Goal: Register for event/course

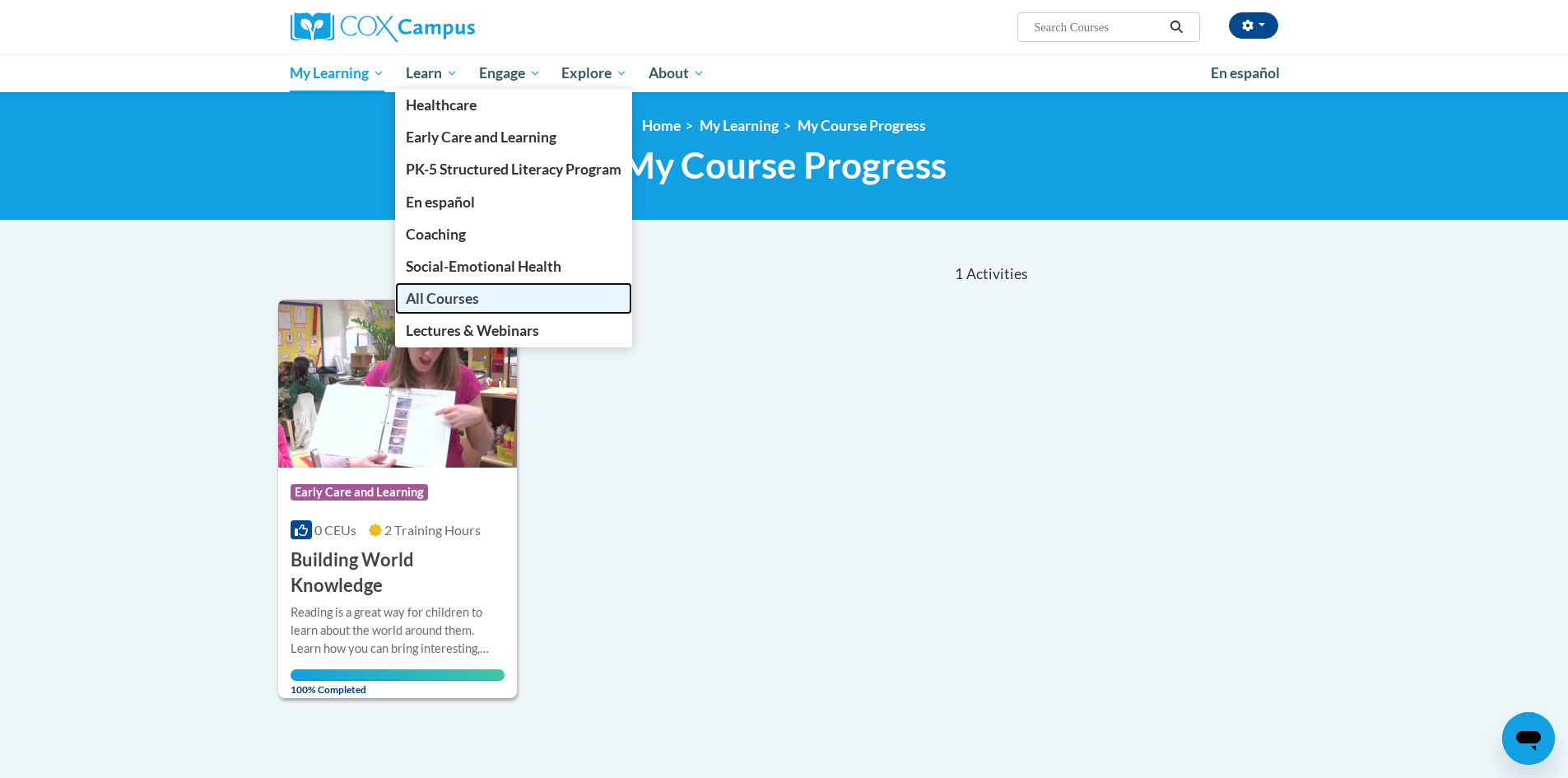
click at [445, 300] on span "All Courses" at bounding box center [442, 299] width 73 height 17
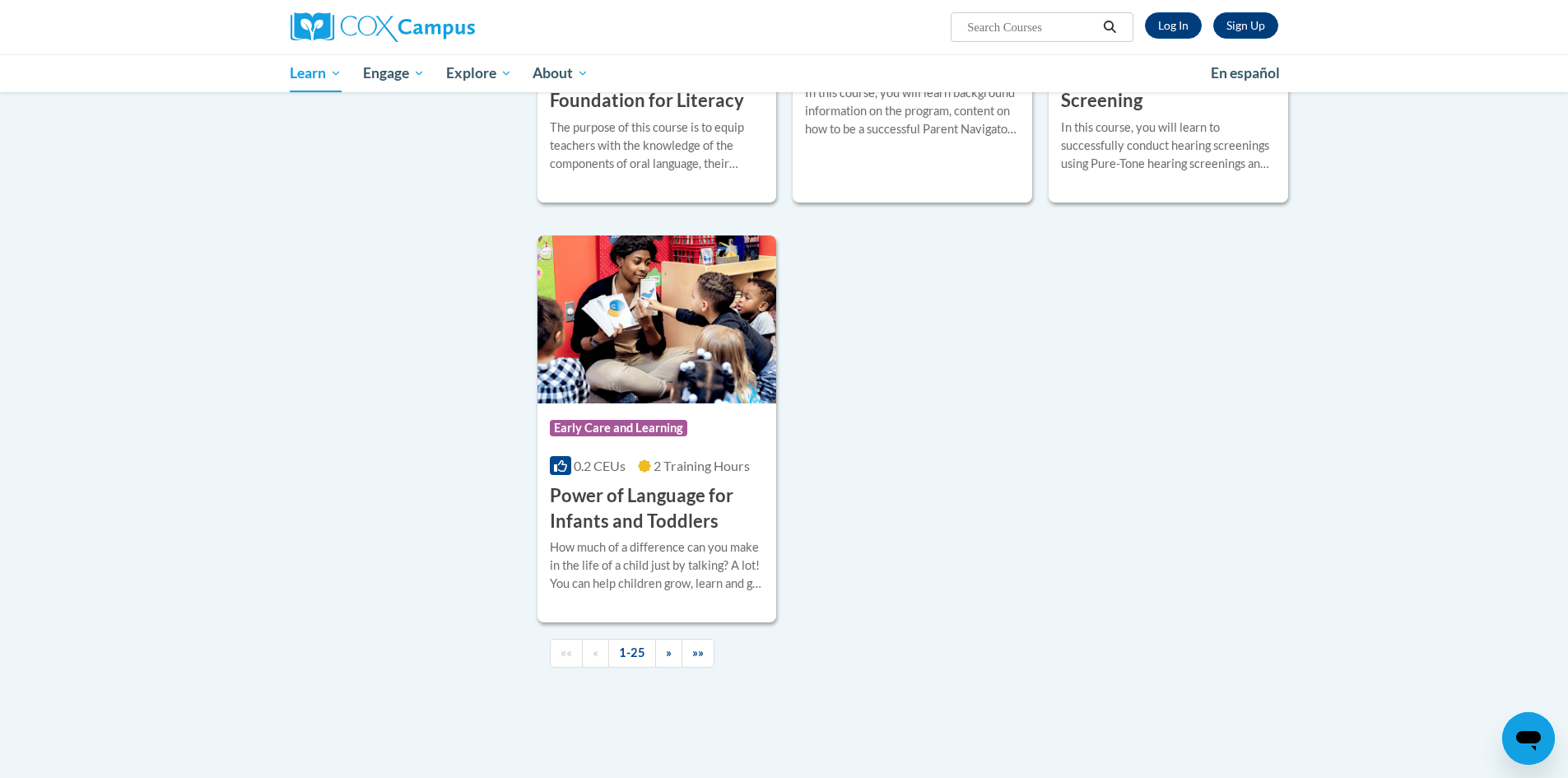
scroll to position [3623, 0]
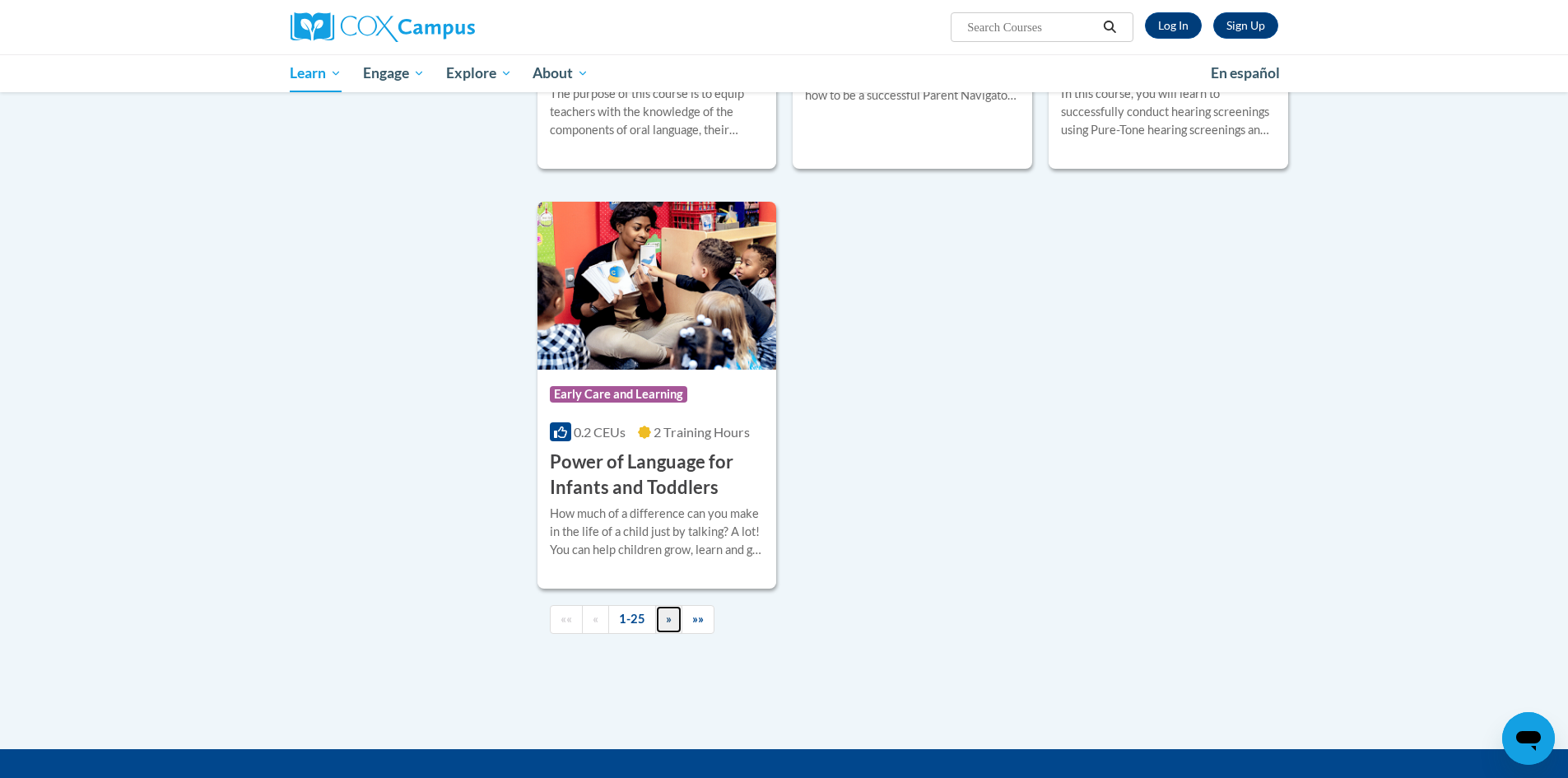
click at [671, 634] on link "»" at bounding box center [669, 620] width 27 height 29
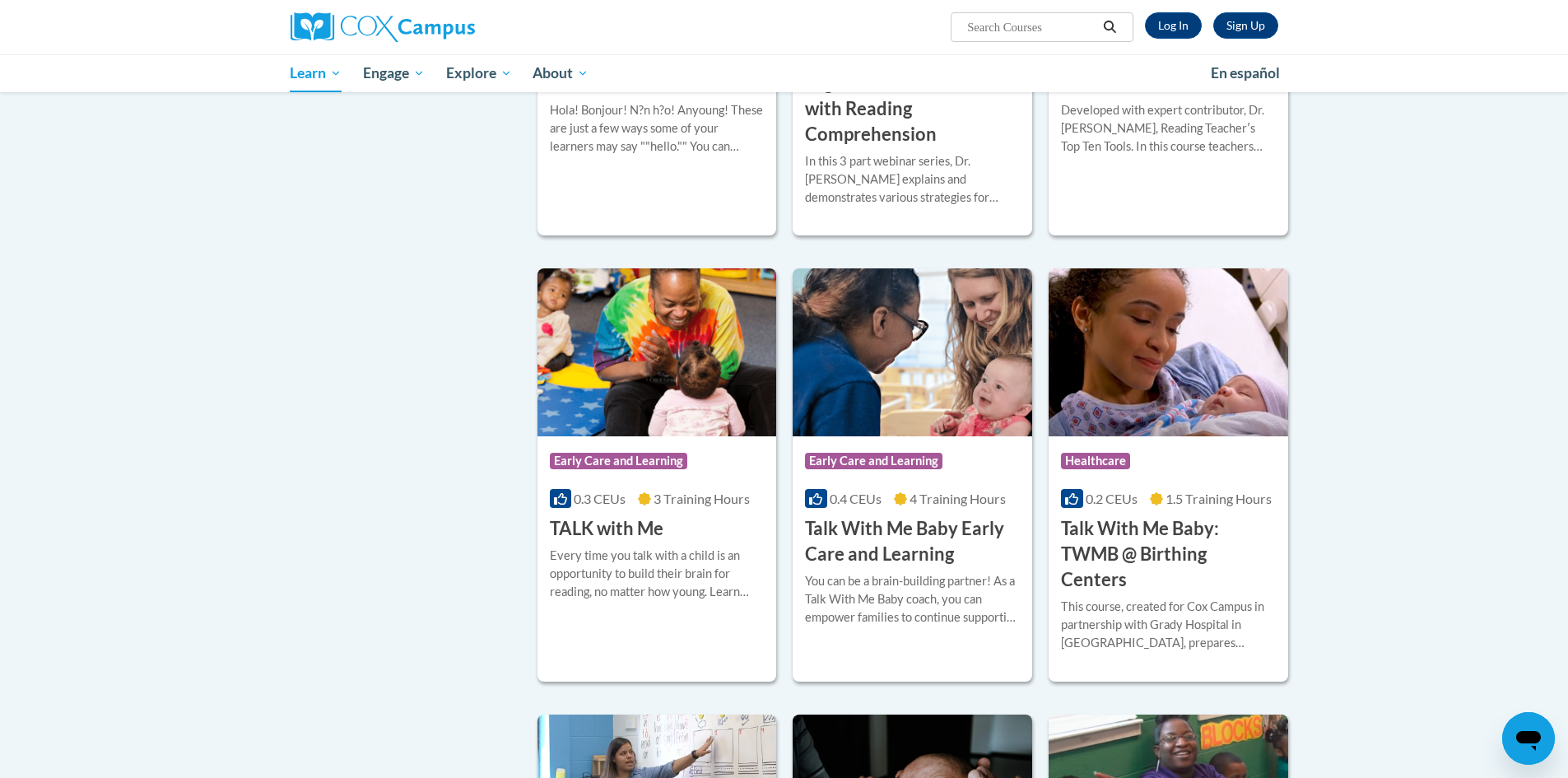
scroll to position [1727, 0]
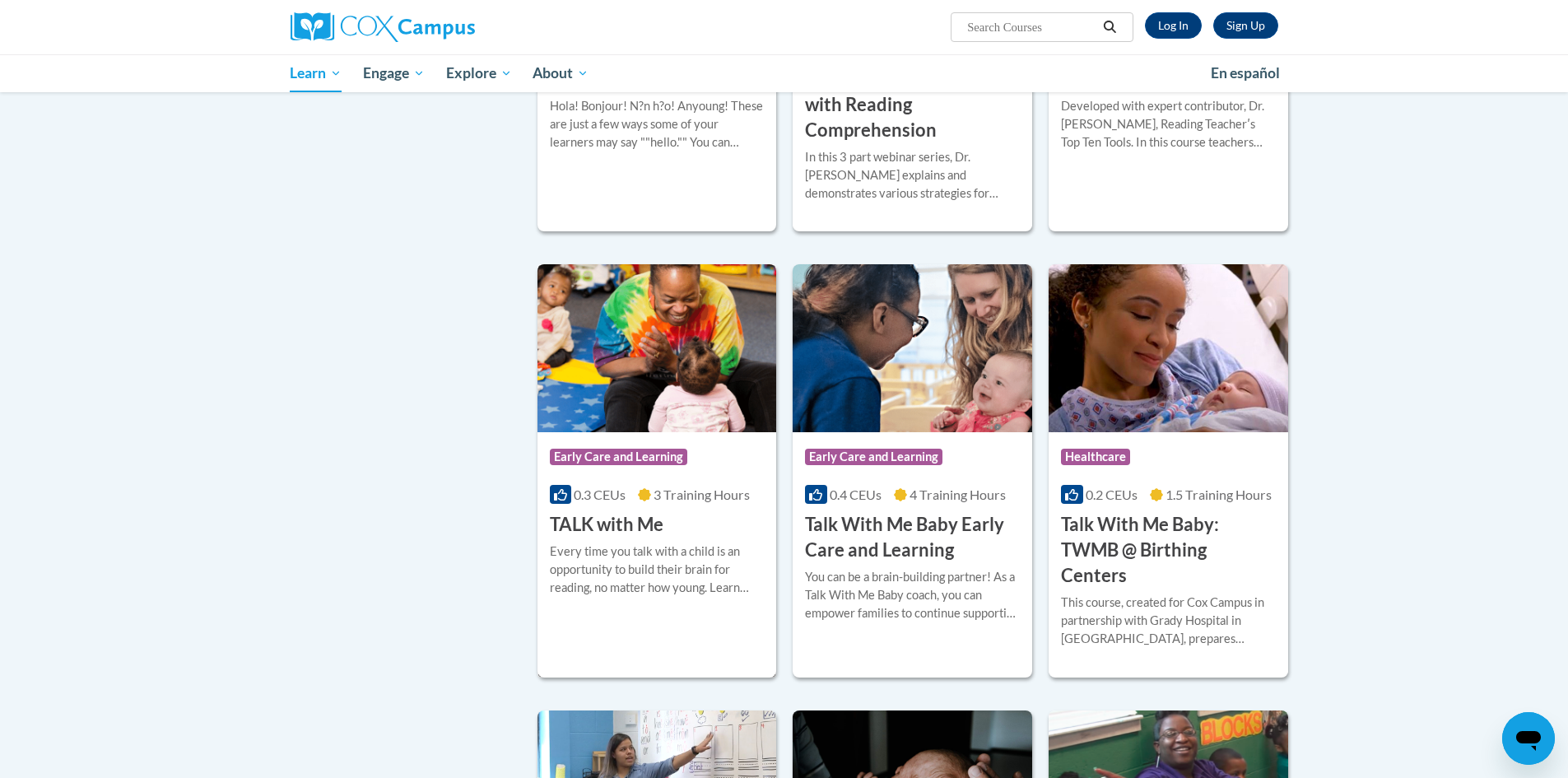
click at [631, 512] on h3 "TALK with Me" at bounding box center [607, 525] width 114 height 25
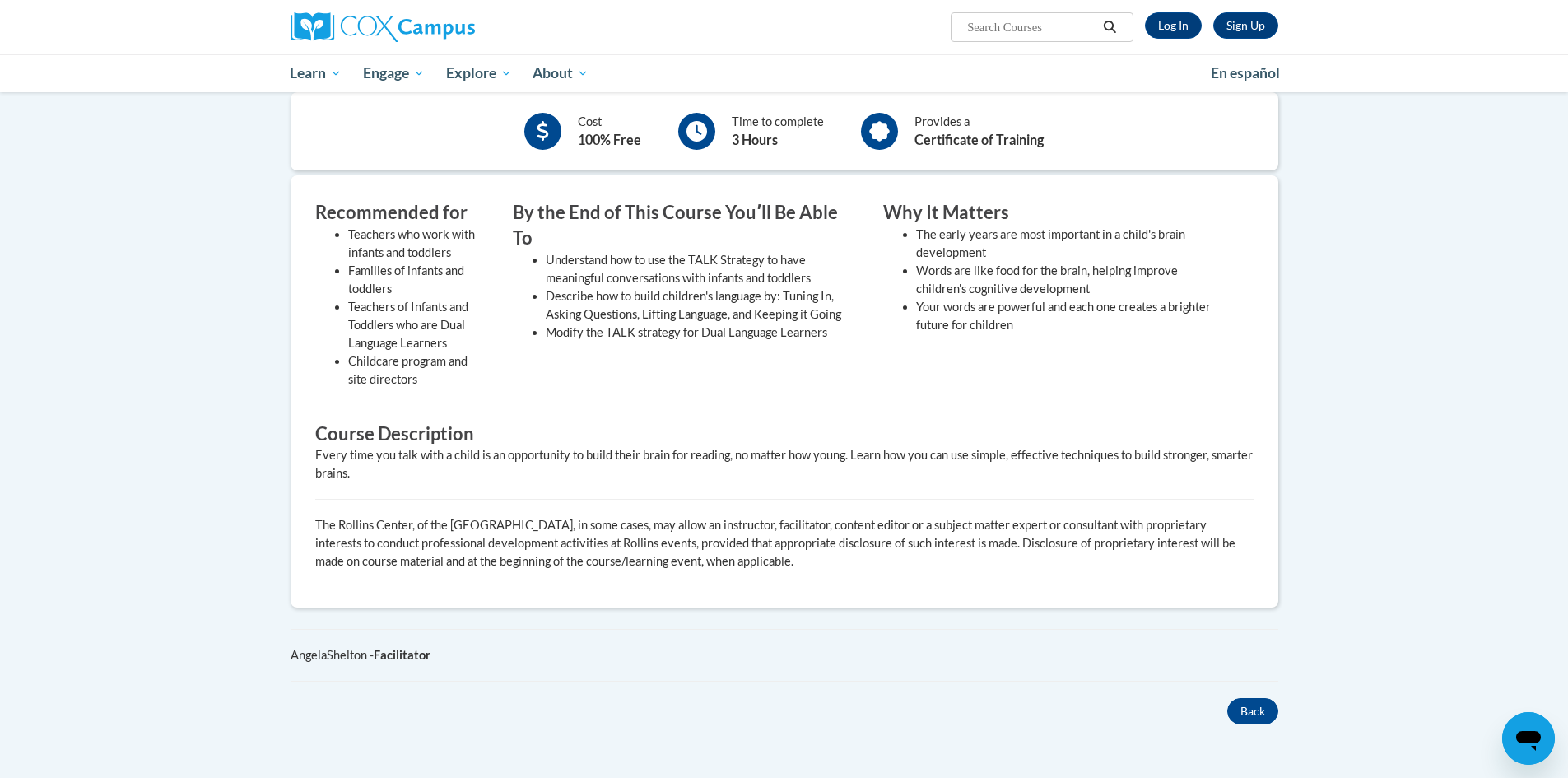
scroll to position [412, 0]
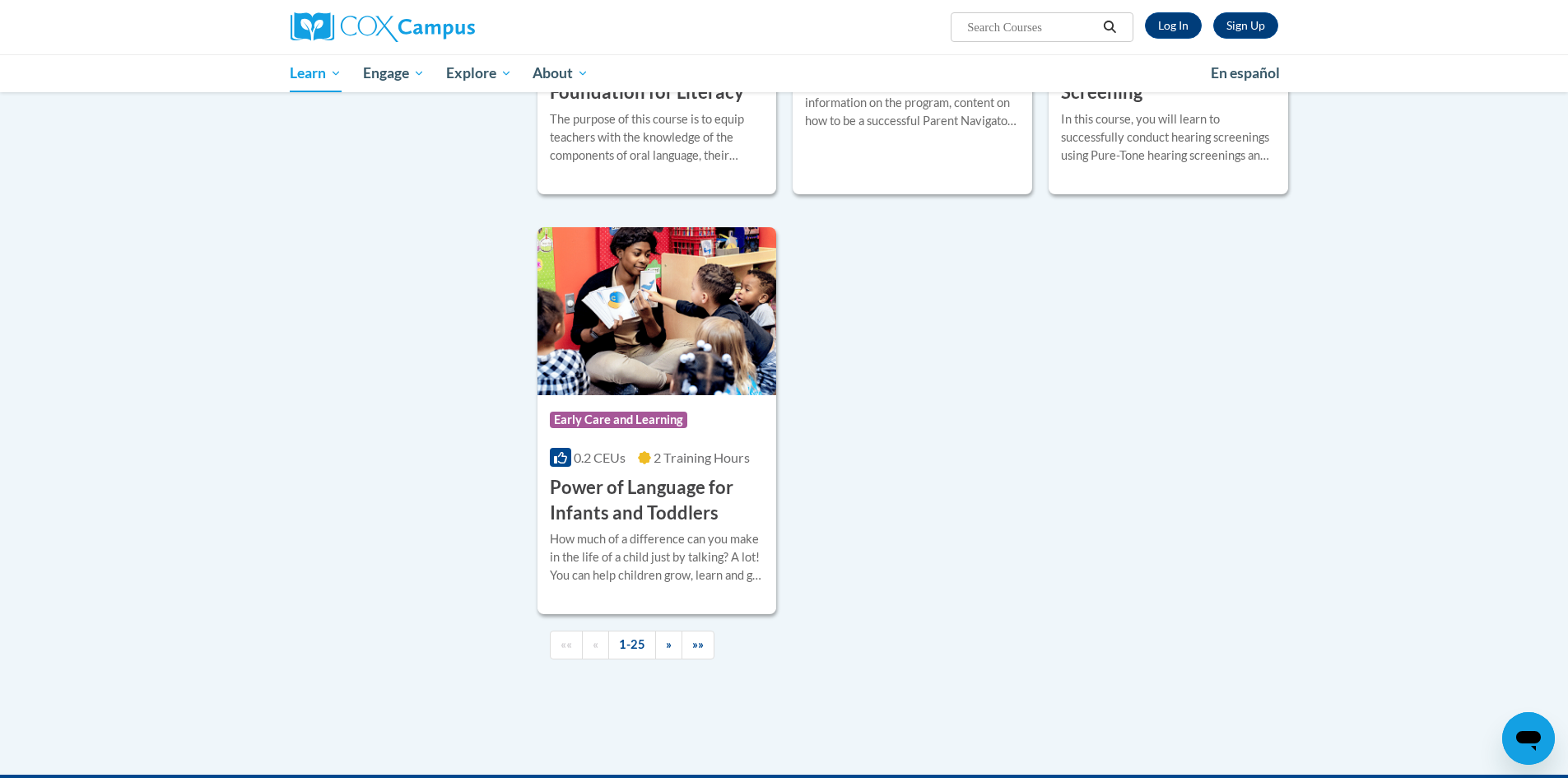
scroll to position [3802, 0]
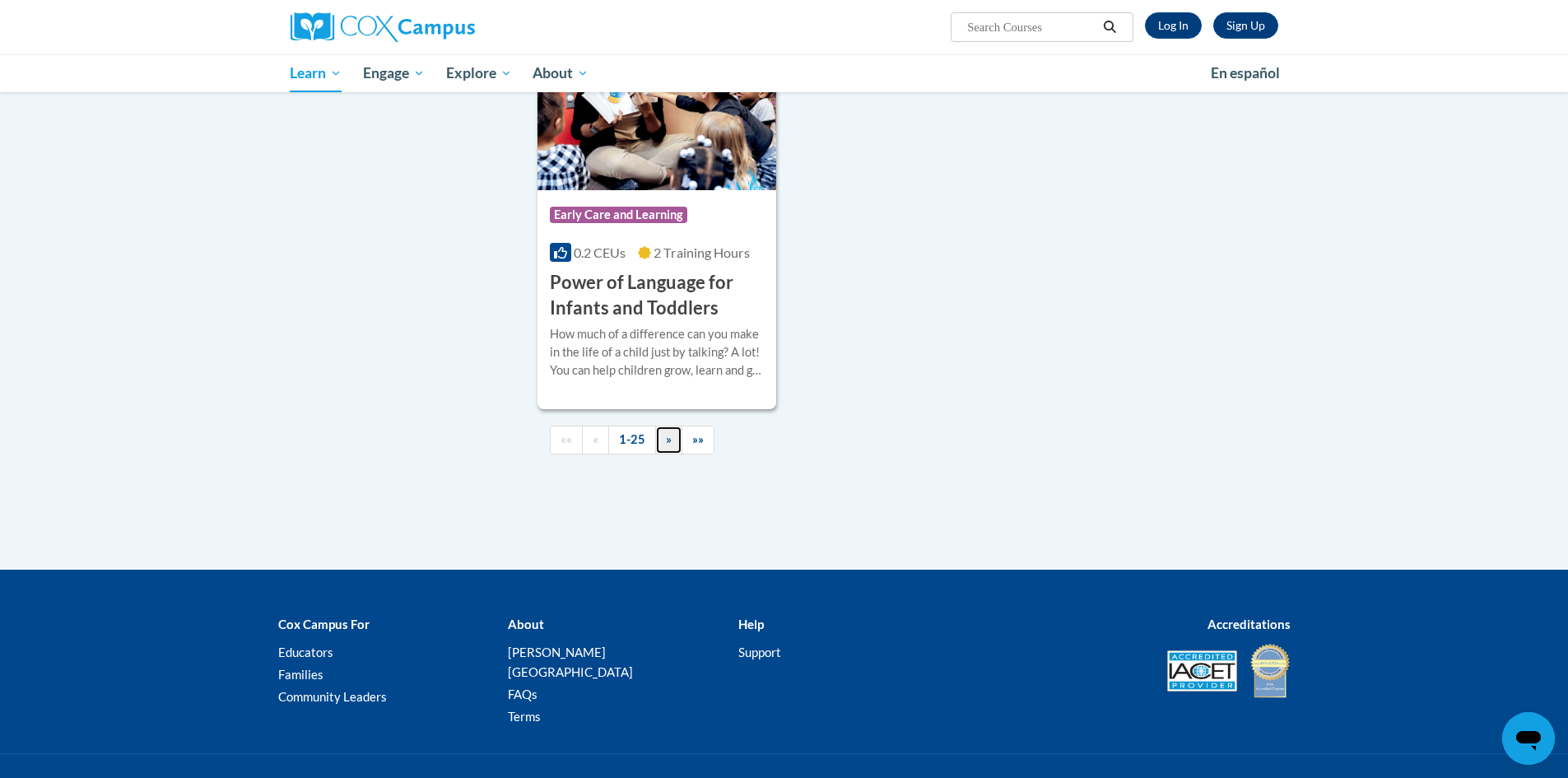
click at [673, 454] on link "»" at bounding box center [669, 440] width 27 height 29
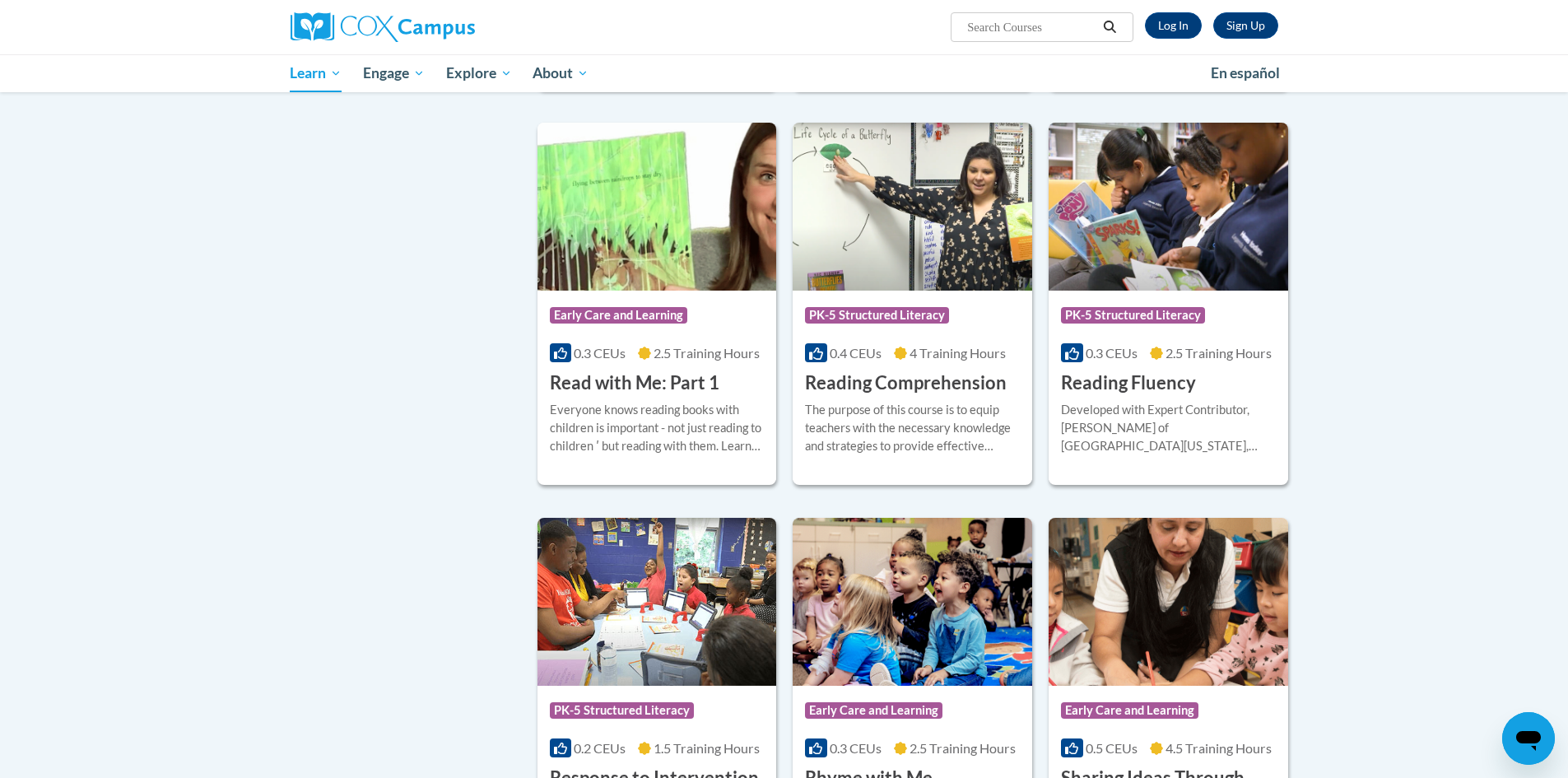
scroll to position [574, 0]
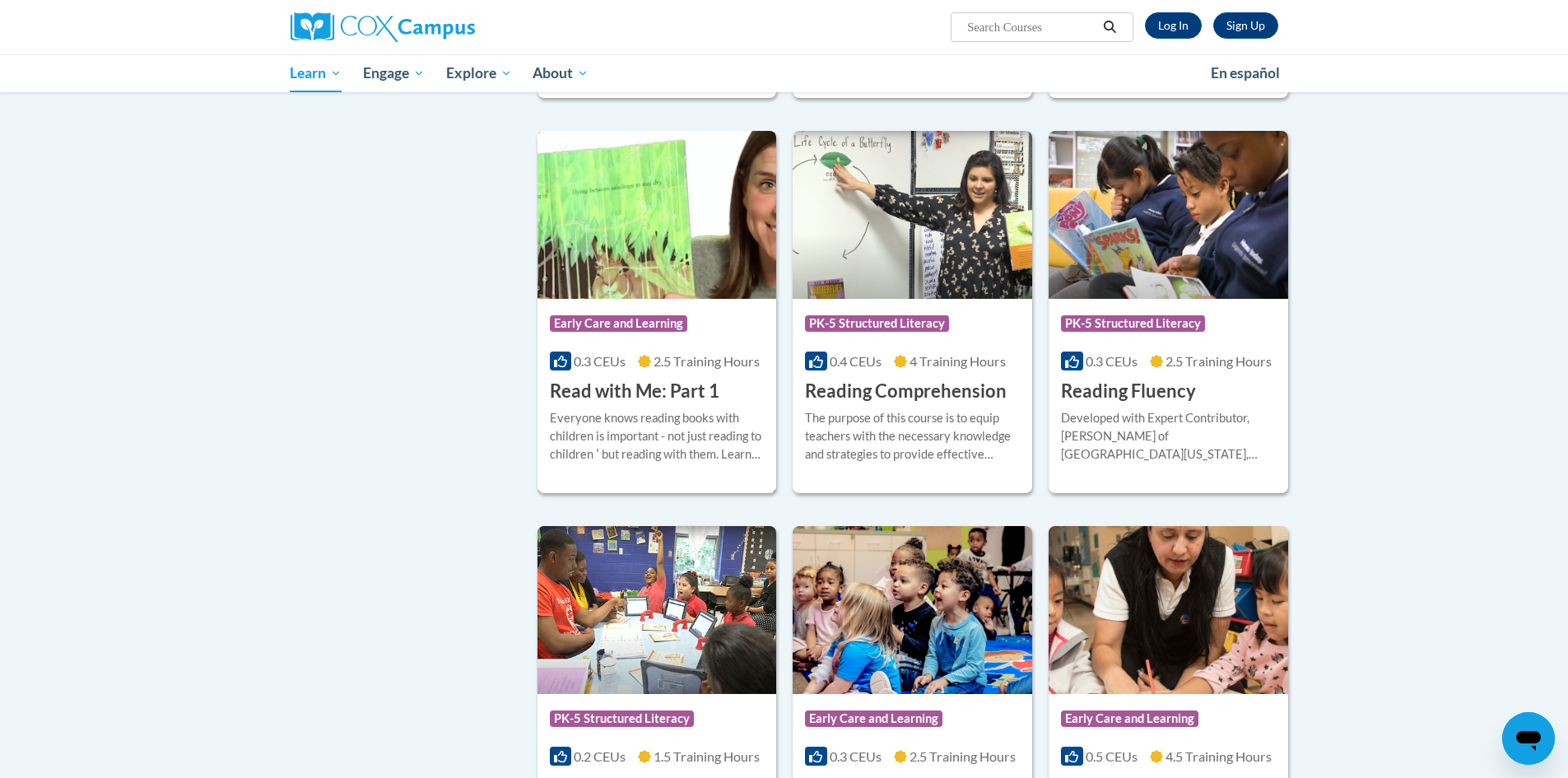
click at [670, 365] on span "2.5 Training Hours" at bounding box center [706, 360] width 106 height 15
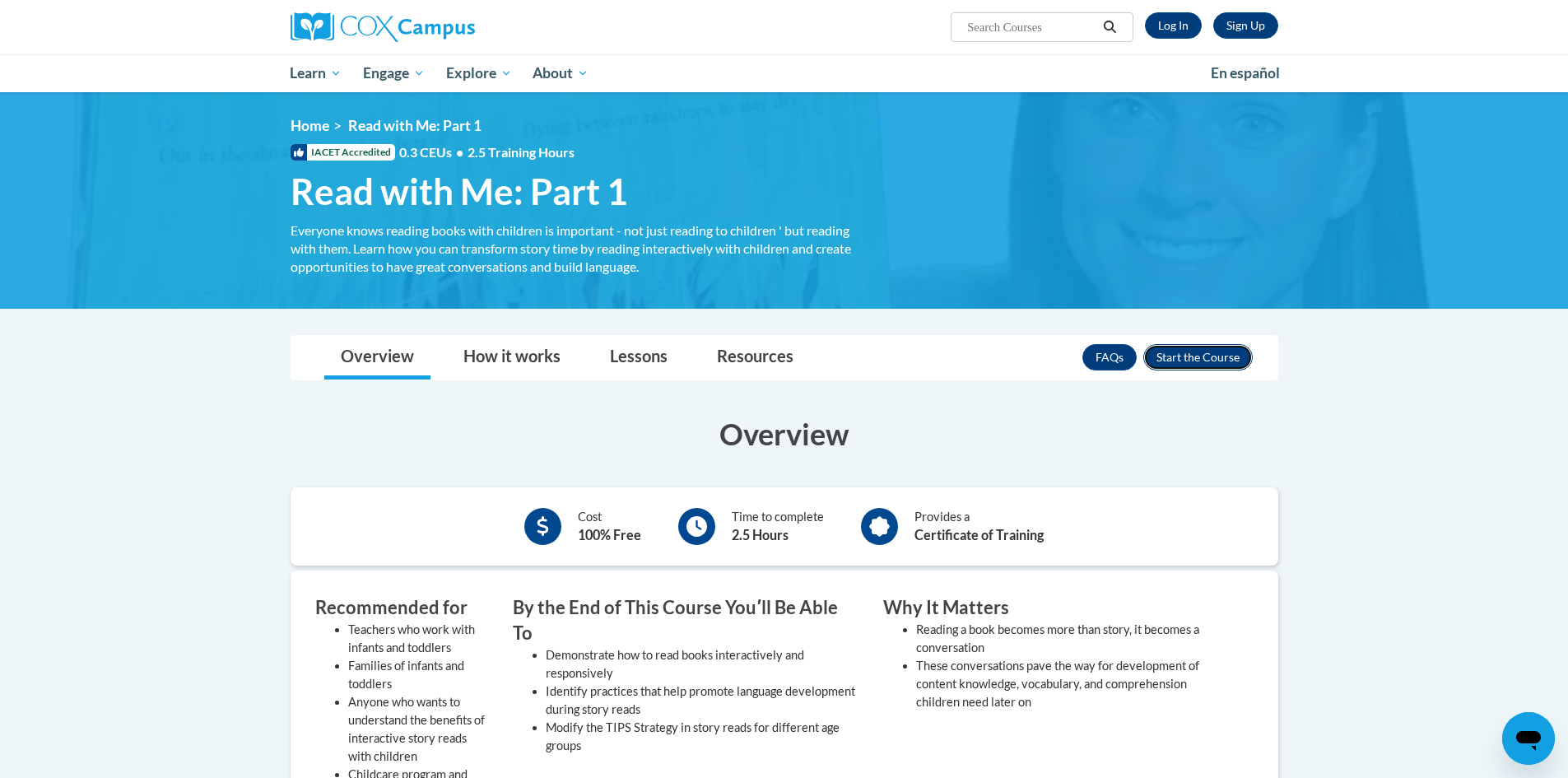
click at [1178, 359] on button "Enroll" at bounding box center [1197, 357] width 109 height 26
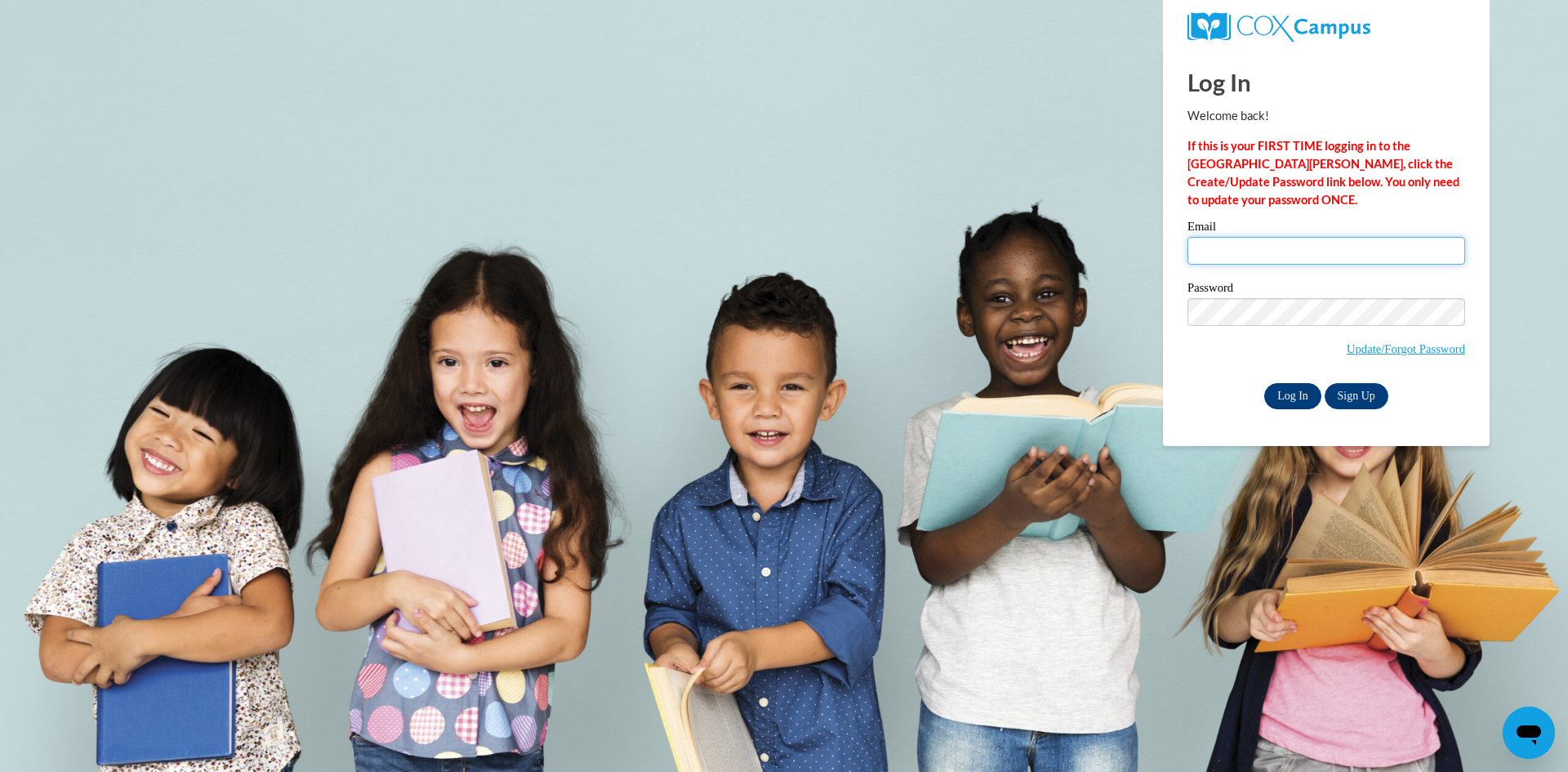
type input "[EMAIL_ADDRESS][DOMAIN_NAME]"
click at [1284, 394] on input "Log In" at bounding box center [1293, 396] width 58 height 26
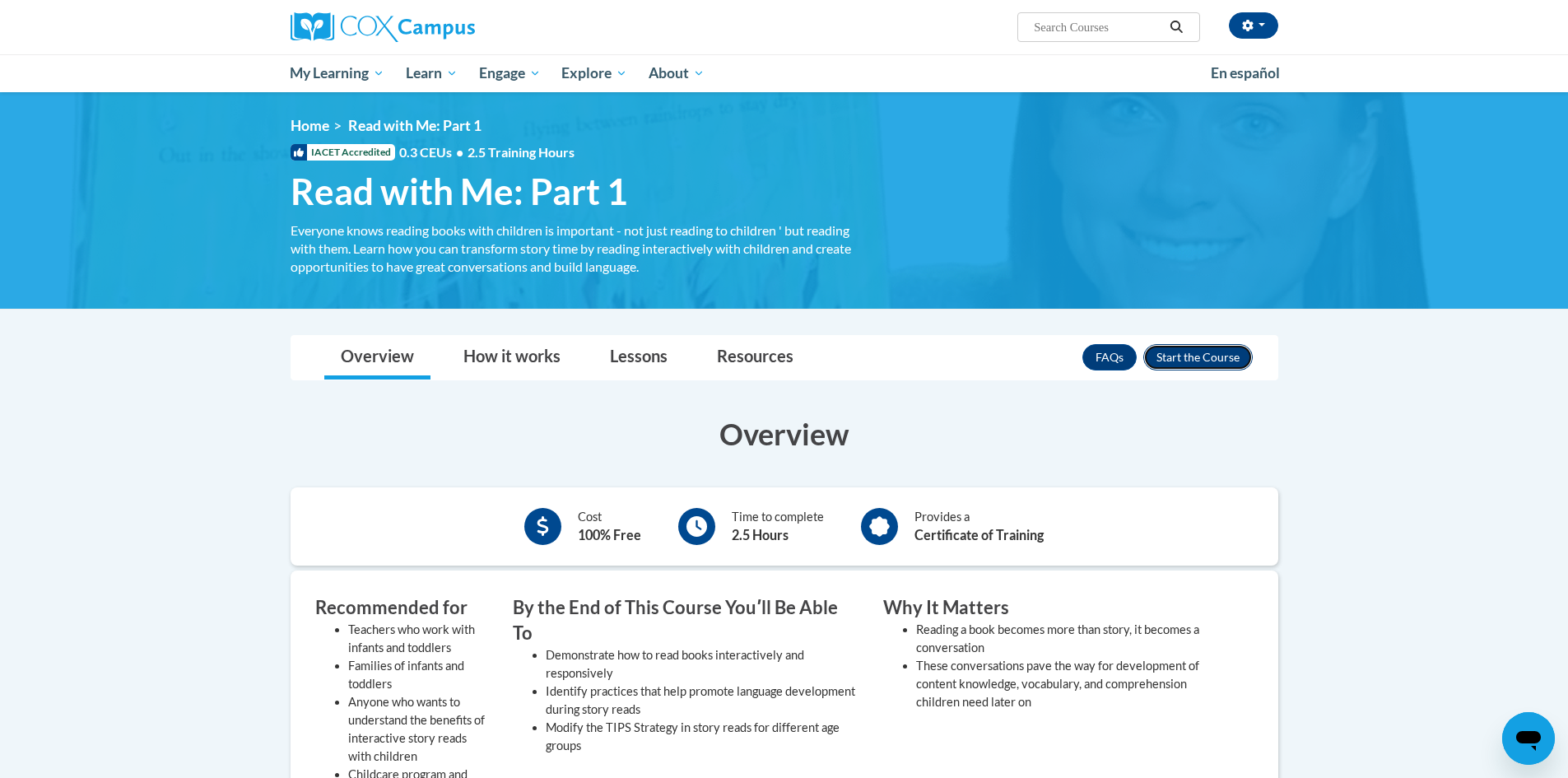
click at [1187, 353] on button "Enroll" at bounding box center [1197, 357] width 109 height 26
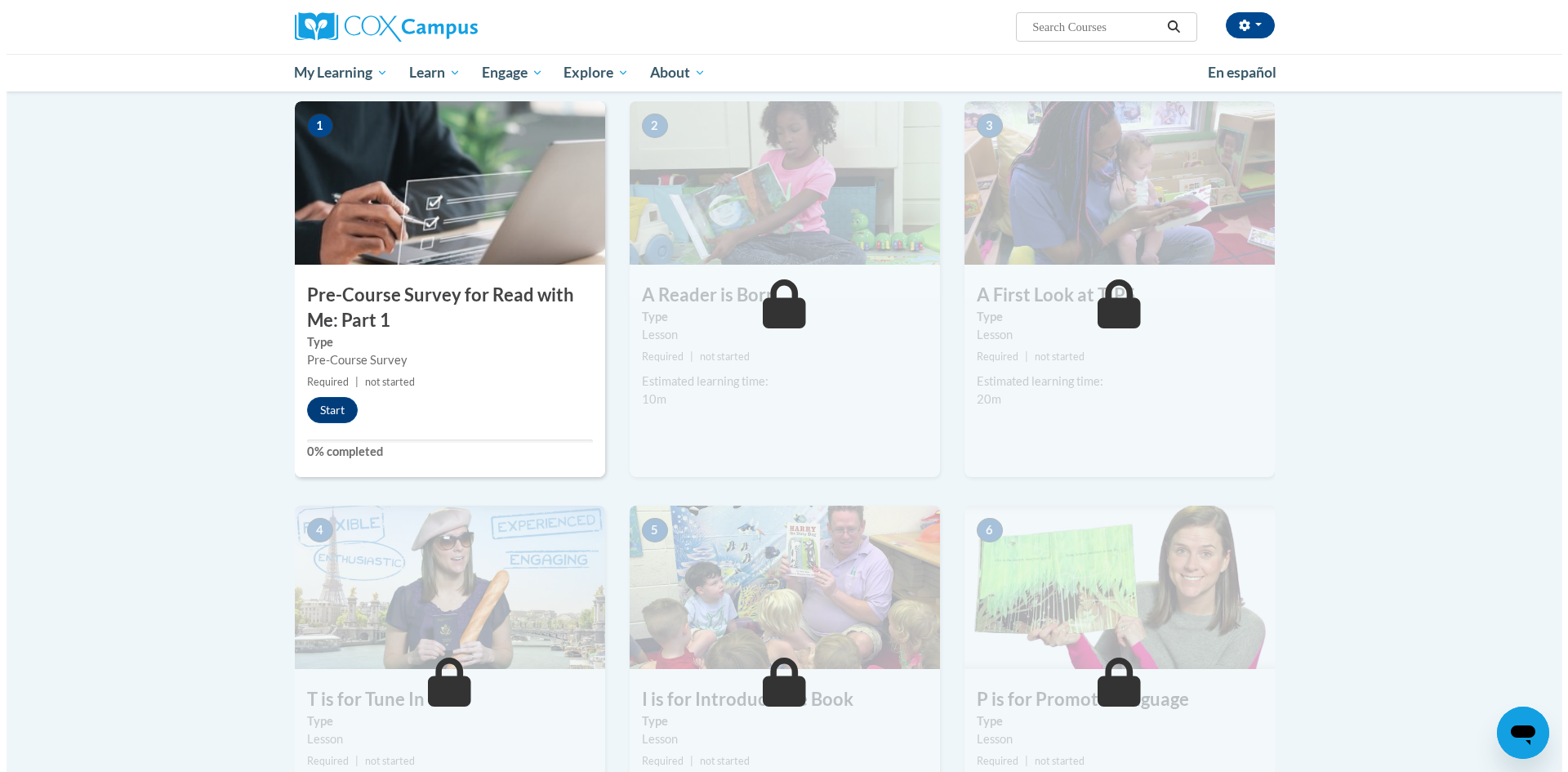
scroll to position [327, 0]
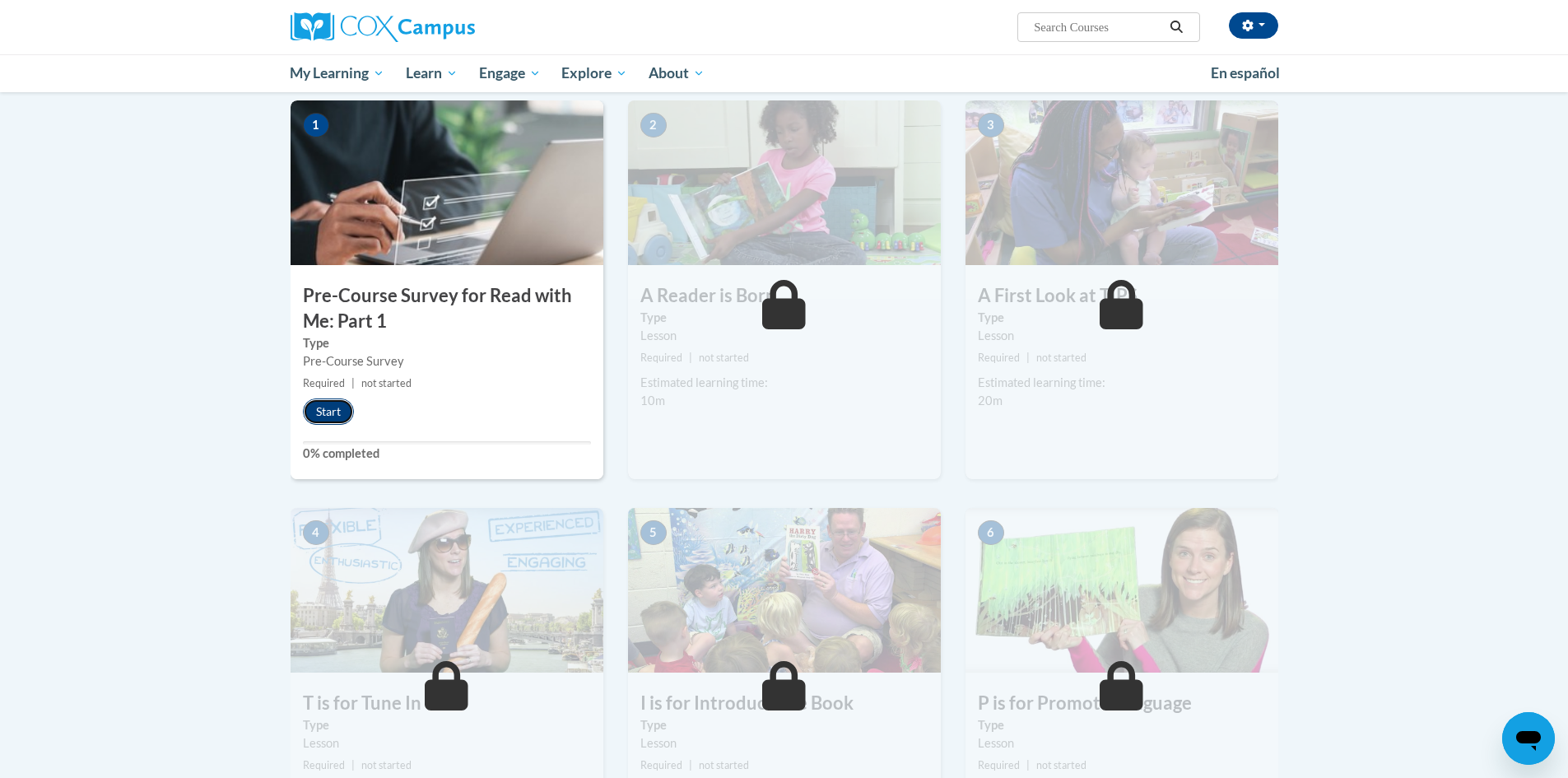
click at [323, 415] on button "Start" at bounding box center [328, 411] width 51 height 26
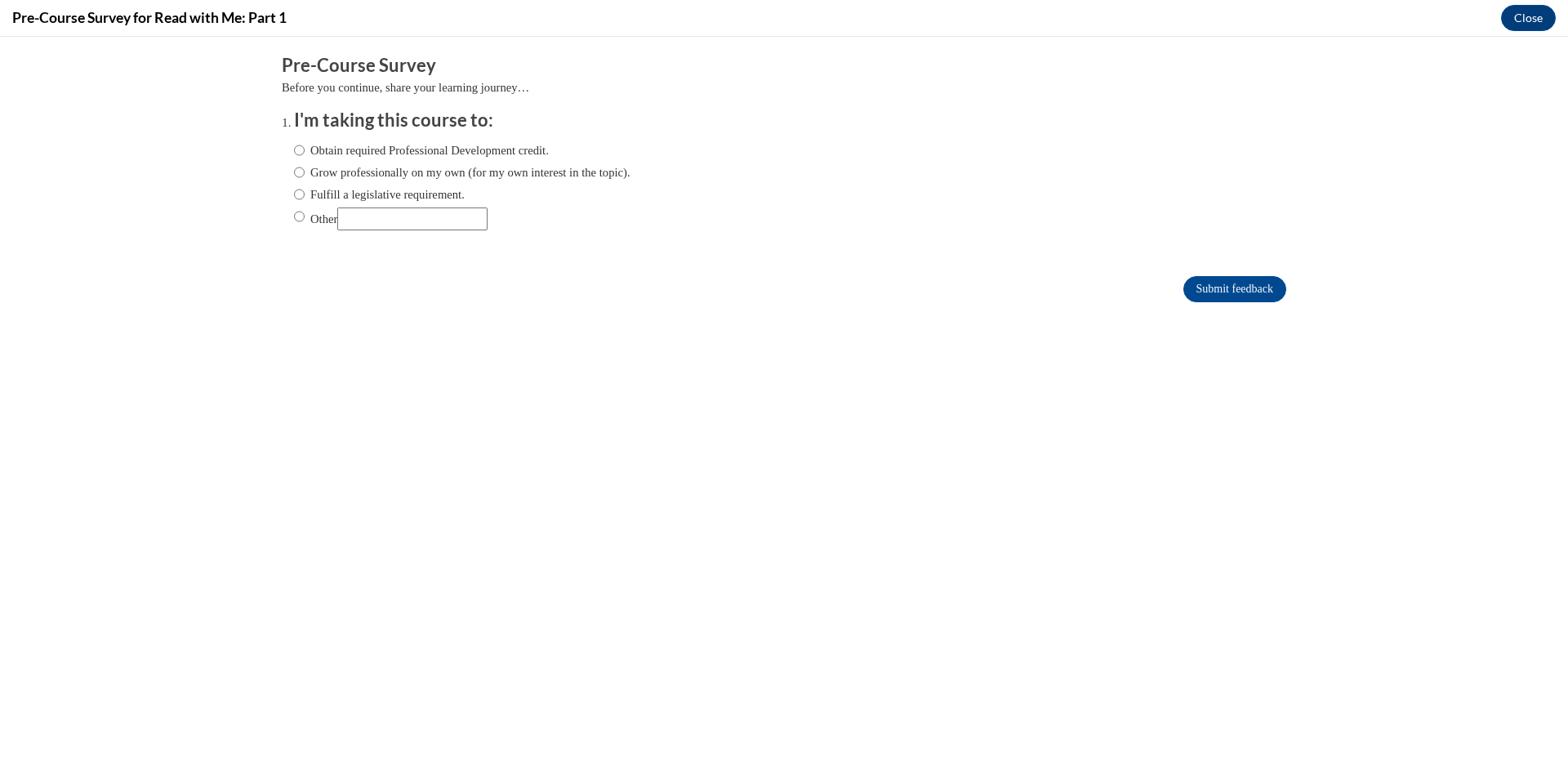
scroll to position [0, 0]
click at [294, 152] on input "Obtain required Professional Development credit." at bounding box center [299, 150] width 11 height 18
radio input "true"
click at [1206, 290] on input "Submit feedback" at bounding box center [1234, 289] width 103 height 26
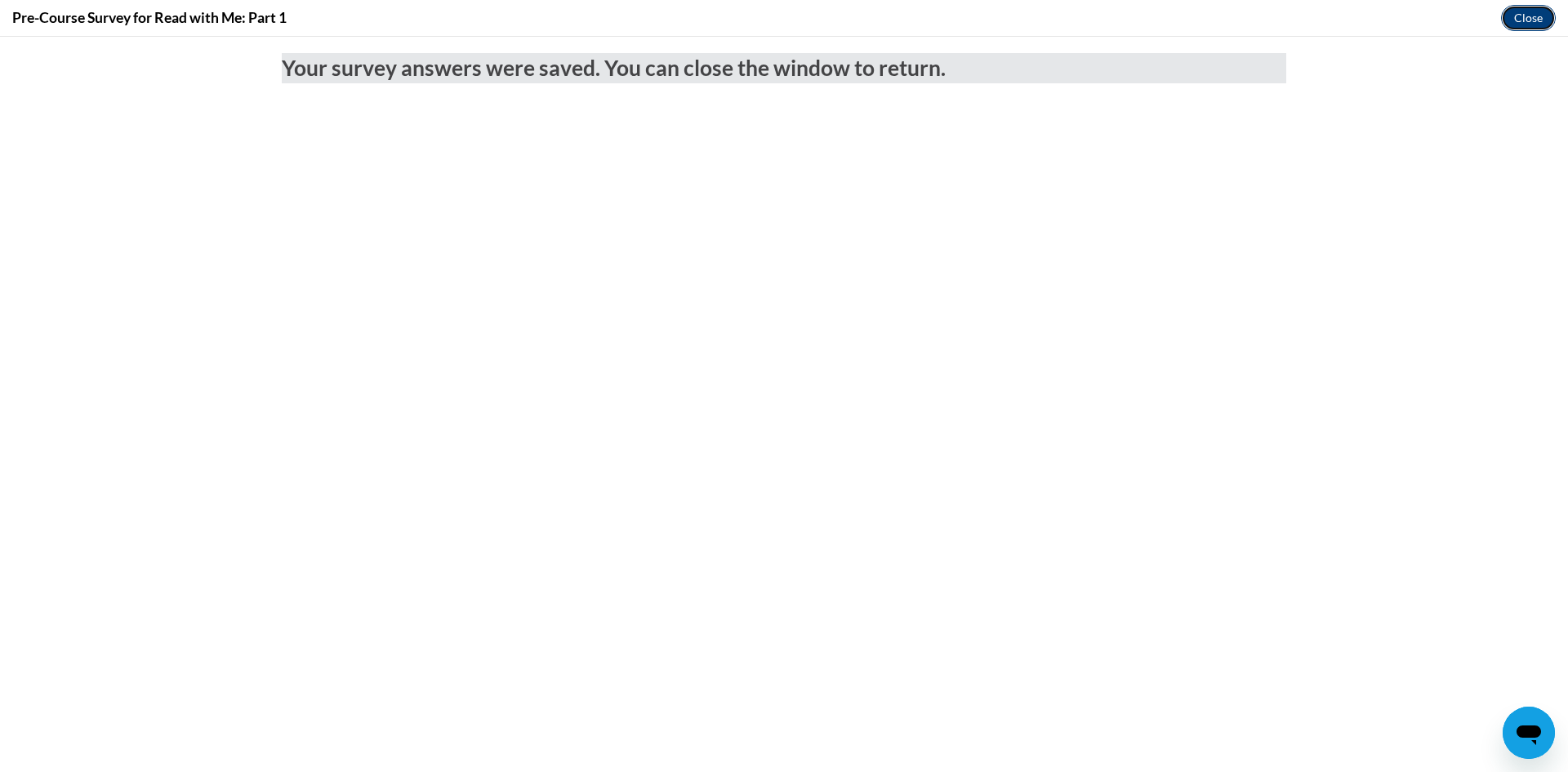
click at [1523, 18] on button "Close" at bounding box center [1528, 17] width 55 height 26
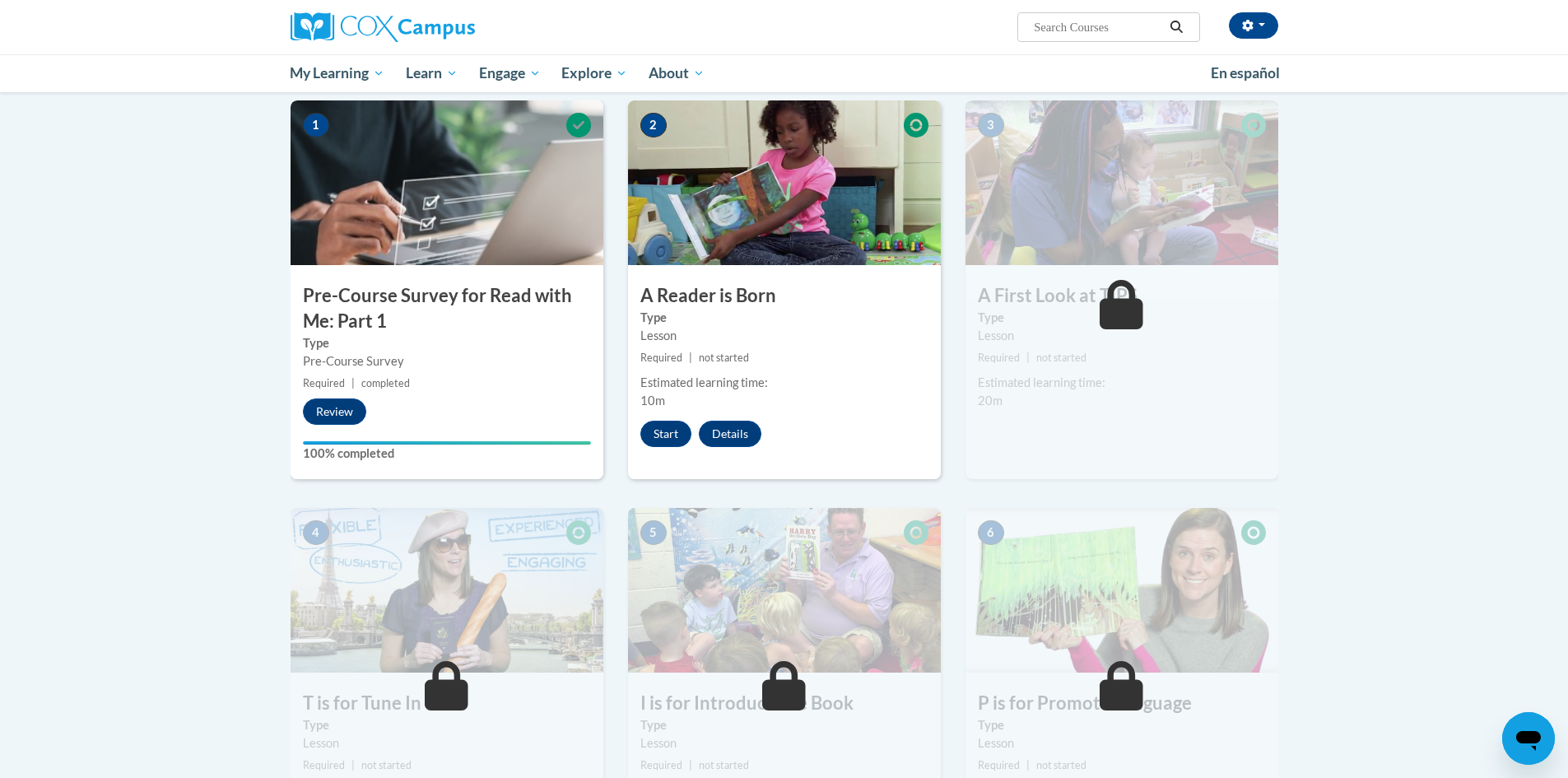
click at [663, 431] on button "Start" at bounding box center [666, 433] width 51 height 26
